Goal: Transaction & Acquisition: Purchase product/service

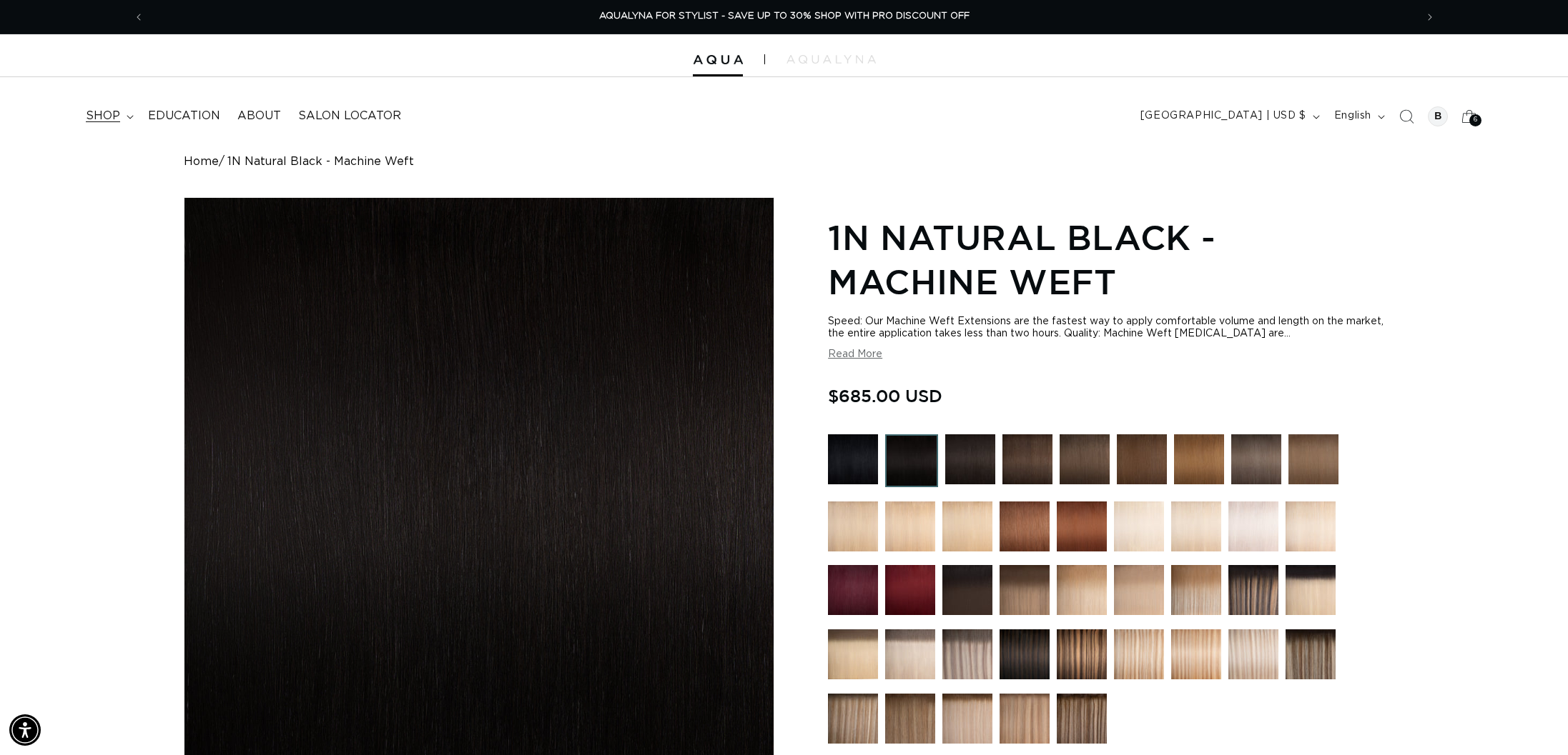
scroll to position [1, 0]
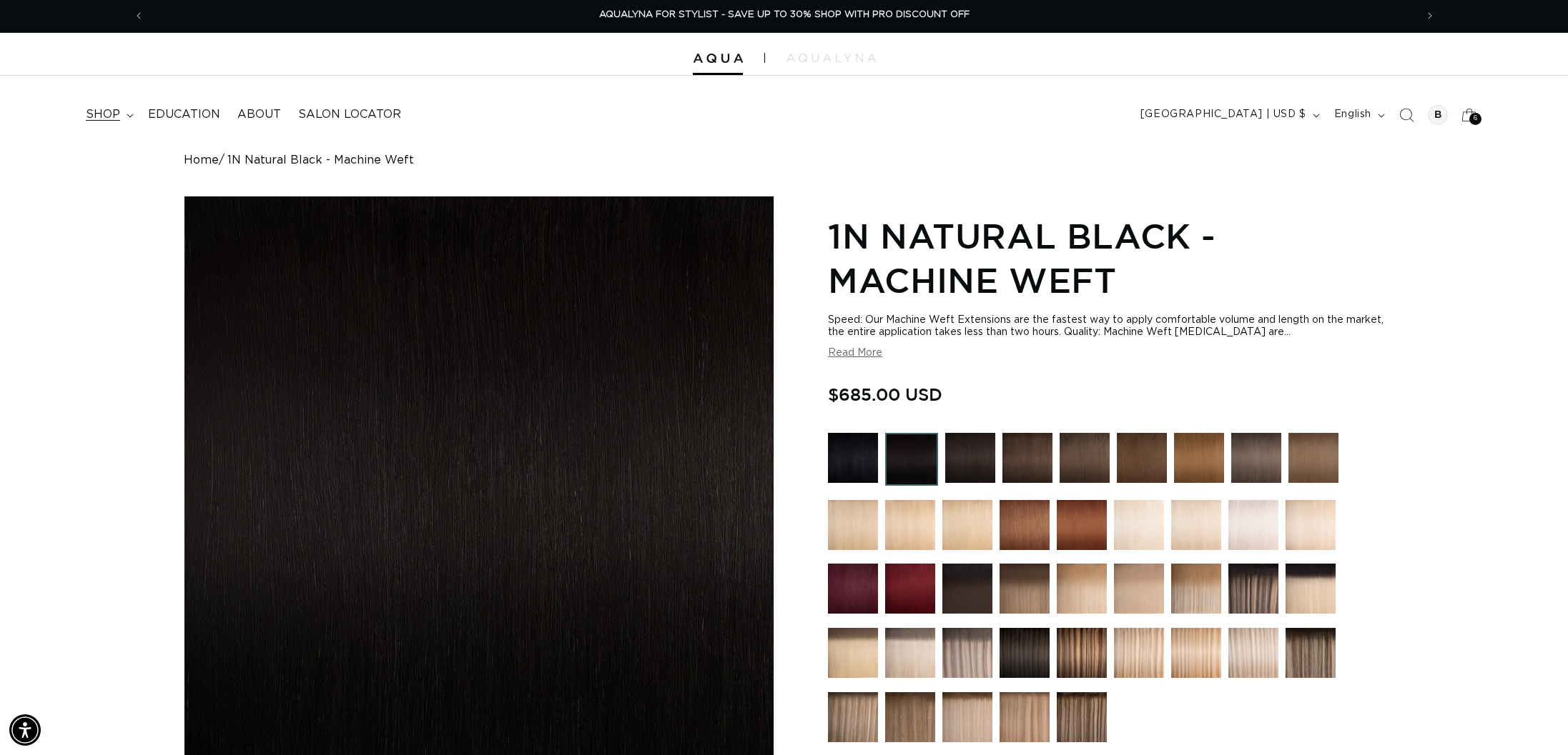
click at [109, 115] on span "shop" at bounding box center [102, 114] width 34 height 15
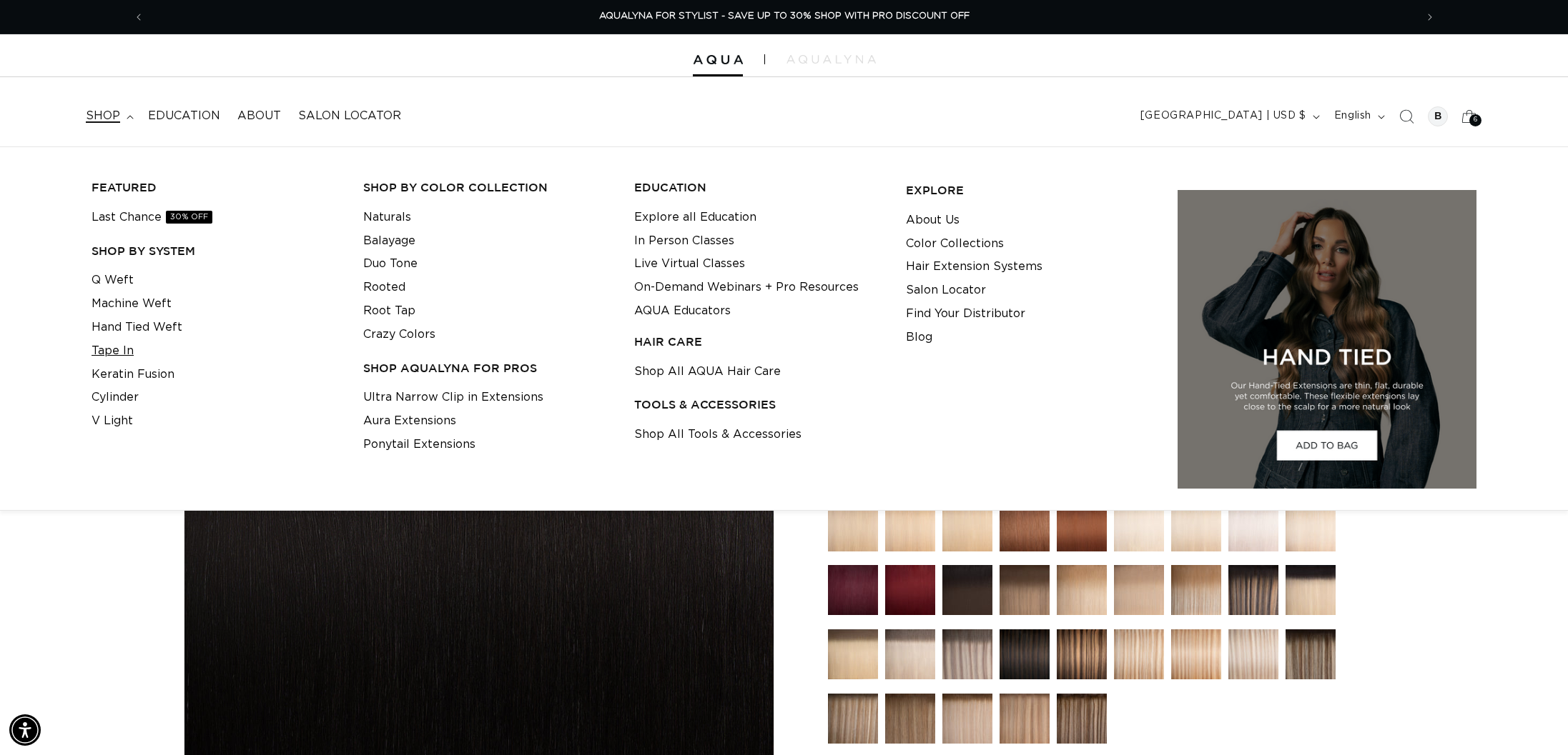
scroll to position [0, 0]
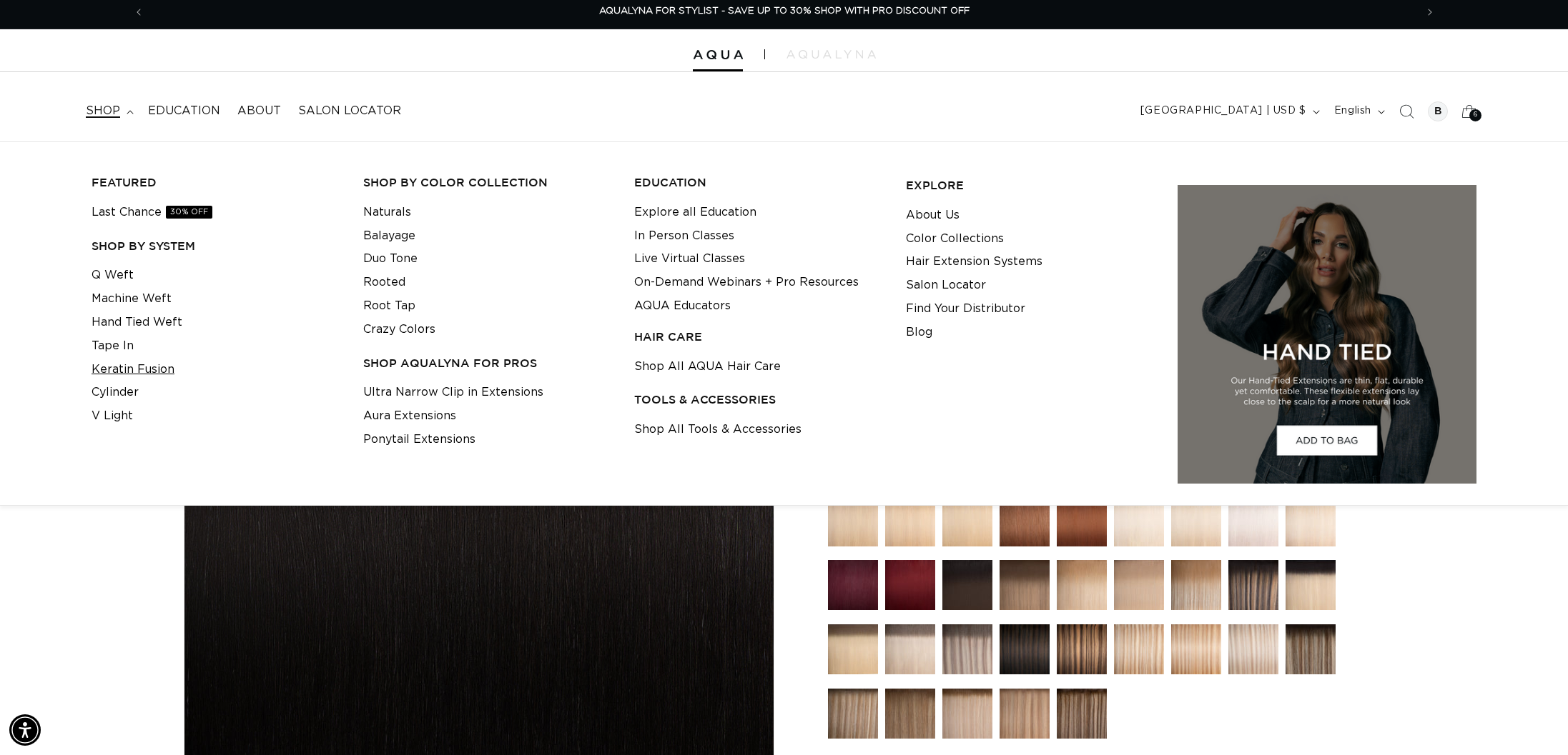
click at [124, 367] on link "Keratin Fusion" at bounding box center [133, 369] width 83 height 23
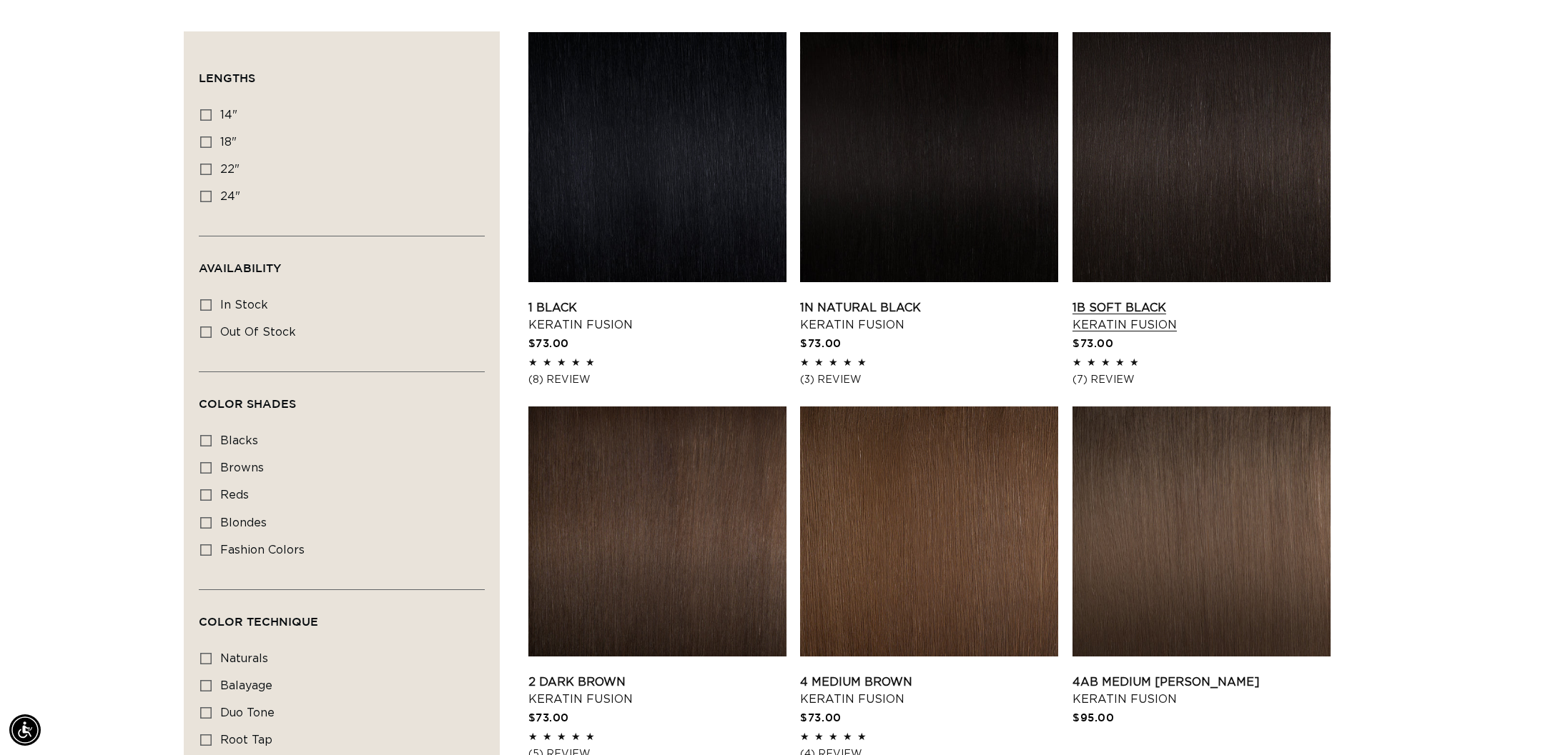
scroll to position [0, 2543]
click at [1167, 299] on link "1B Soft Black Keratin Fusion" at bounding box center [1201, 316] width 258 height 34
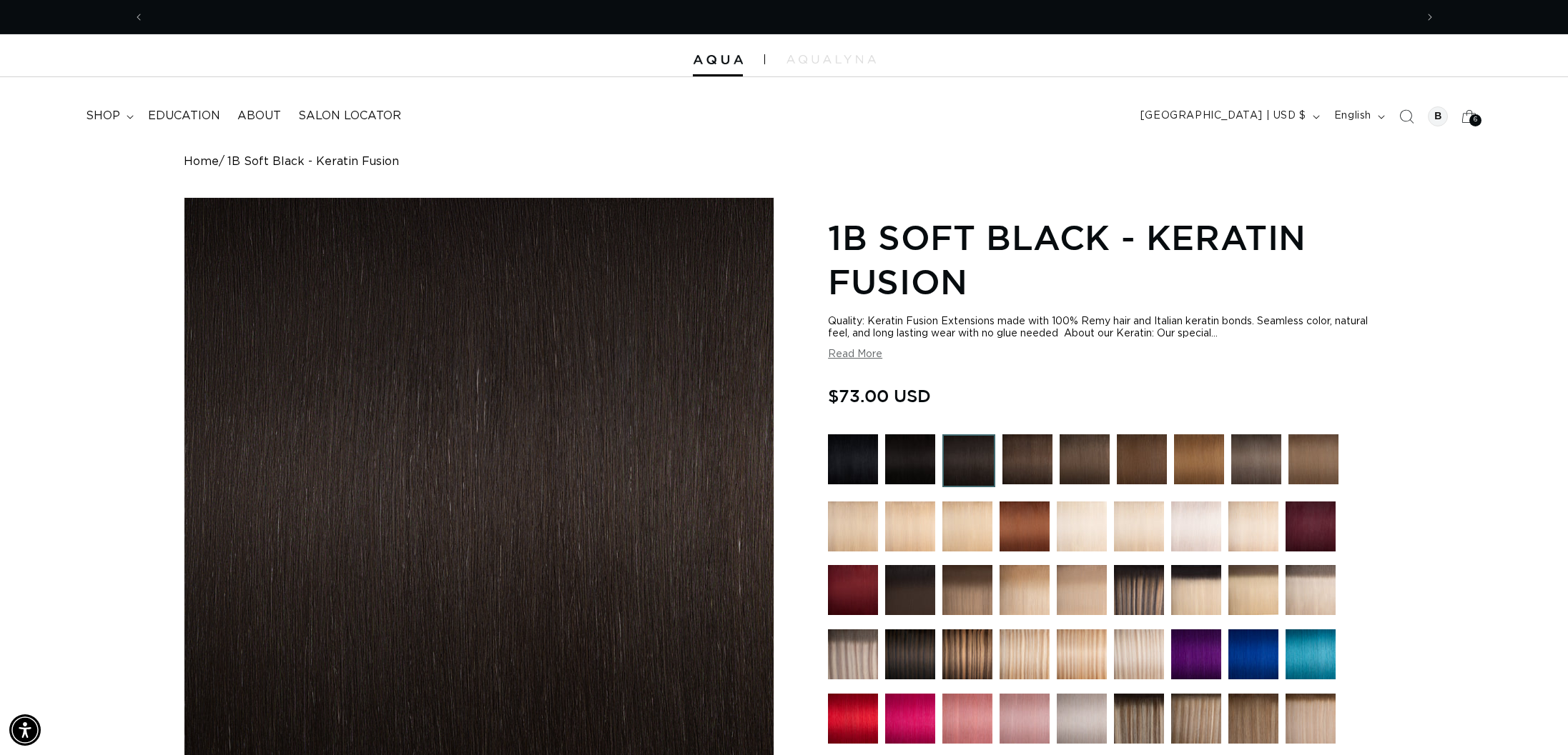
drag, startPoint x: 141, startPoint y: 326, endPoint x: 156, endPoint y: 312, distance: 20.5
click at [141, 326] on div "Home 1B Soft Black - Keratin Fusion Skip to product information Open media 1 in…" at bounding box center [784, 636] width 1373 height 962
click at [1472, 118] on div "6 6" at bounding box center [1475, 120] width 13 height 13
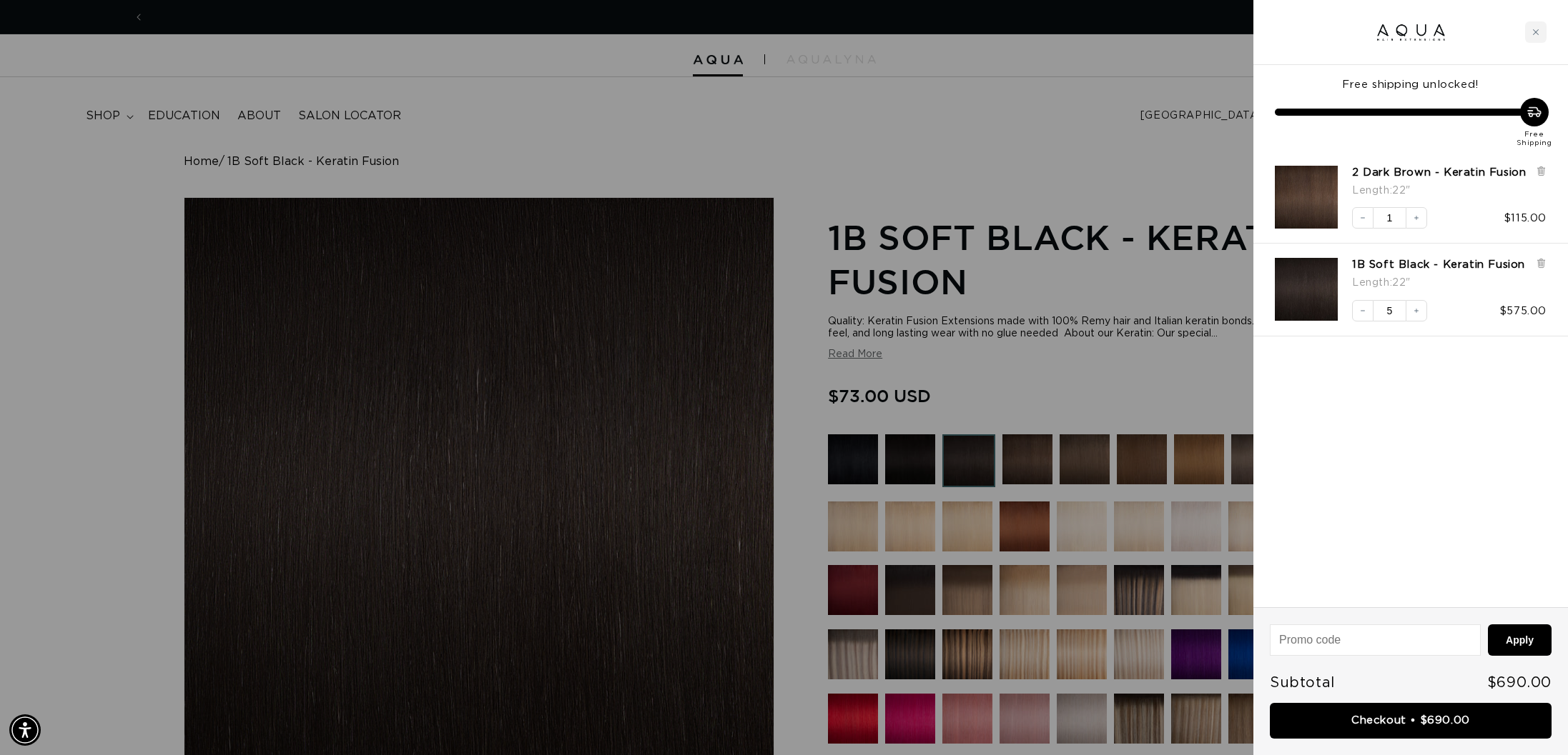
scroll to position [0, 1271]
drag, startPoint x: 1122, startPoint y: 77, endPoint x: 997, endPoint y: 74, distance: 125.0
click at [1122, 77] on div at bounding box center [784, 377] width 1568 height 755
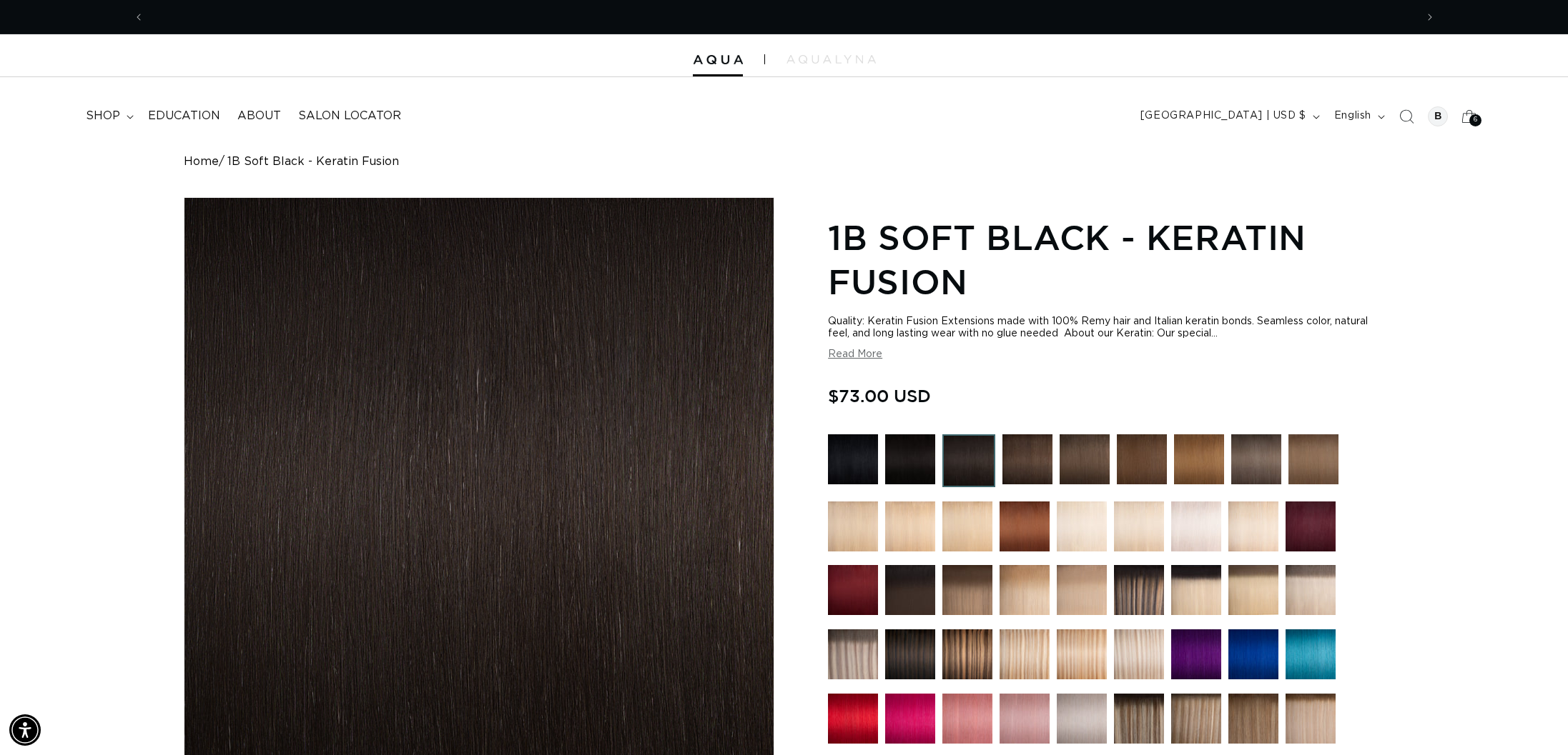
scroll to position [0, 0]
